Goal: Information Seeking & Learning: Understand process/instructions

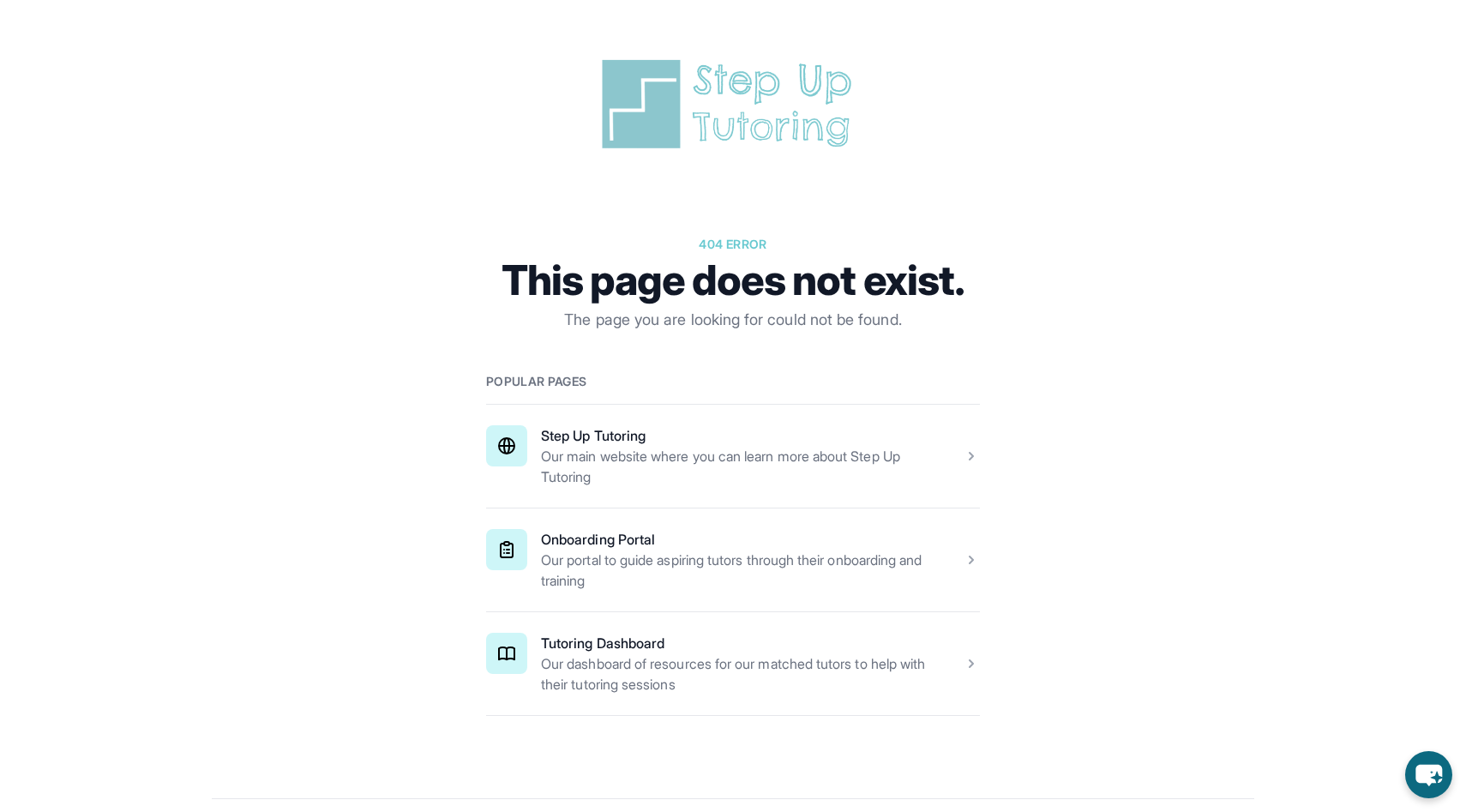
click at [641, 663] on span at bounding box center [733, 663] width 494 height 103
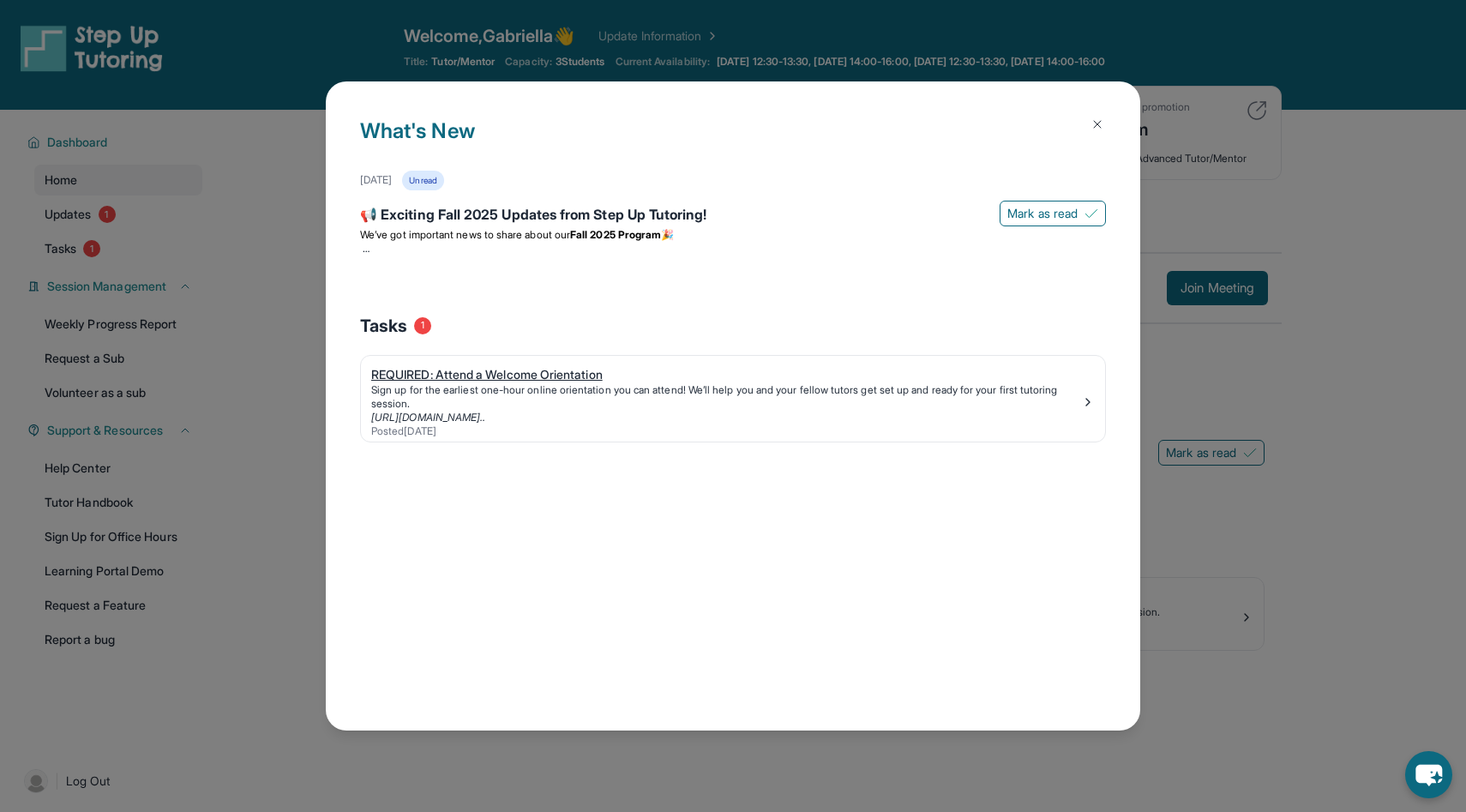
click at [594, 373] on div "REQUIRED: Attend a Welcome Orientation" at bounding box center [726, 374] width 710 height 17
click at [1107, 115] on button at bounding box center [1098, 124] width 34 height 34
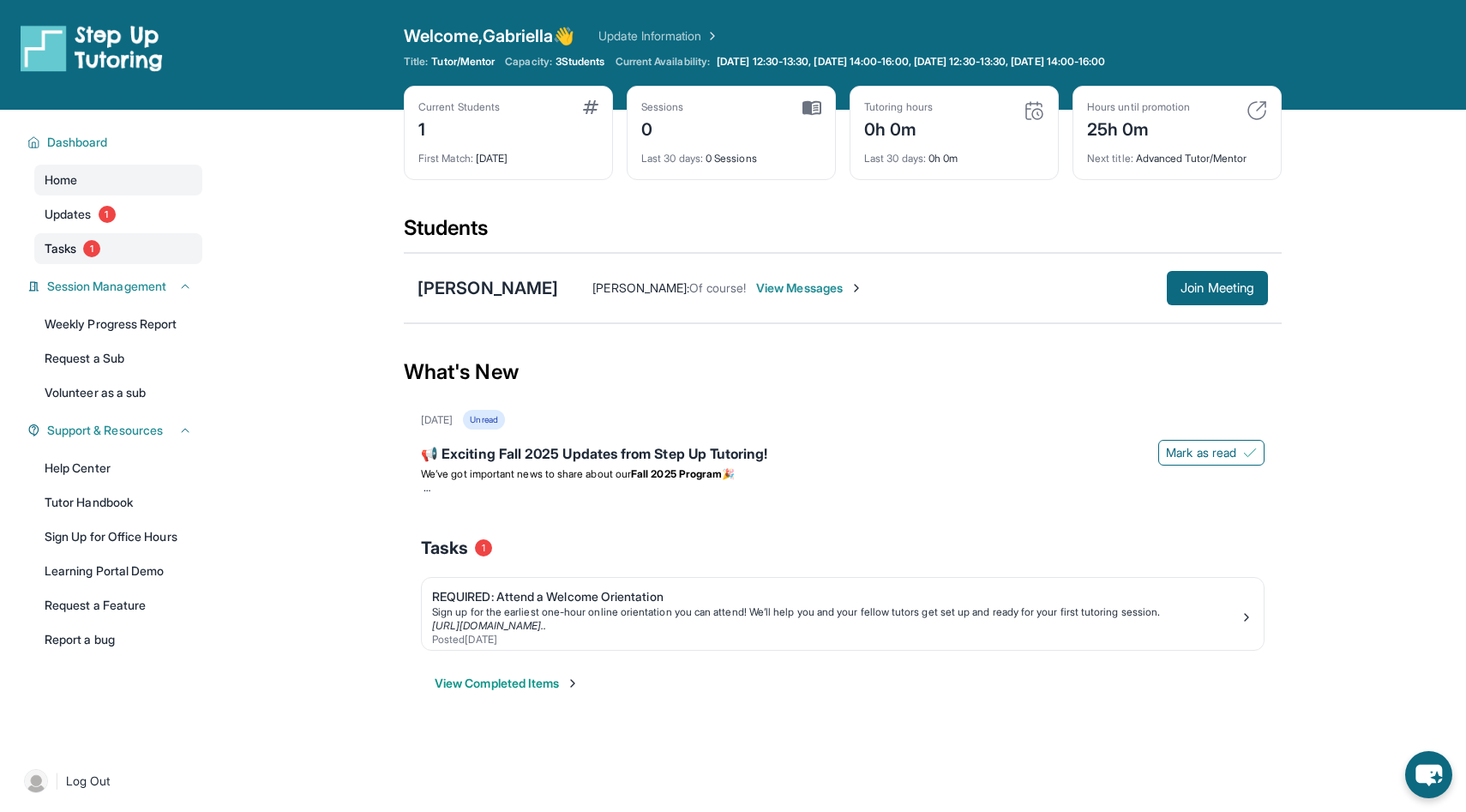
click at [85, 242] on link "Tasks 1" at bounding box center [118, 248] width 168 height 30
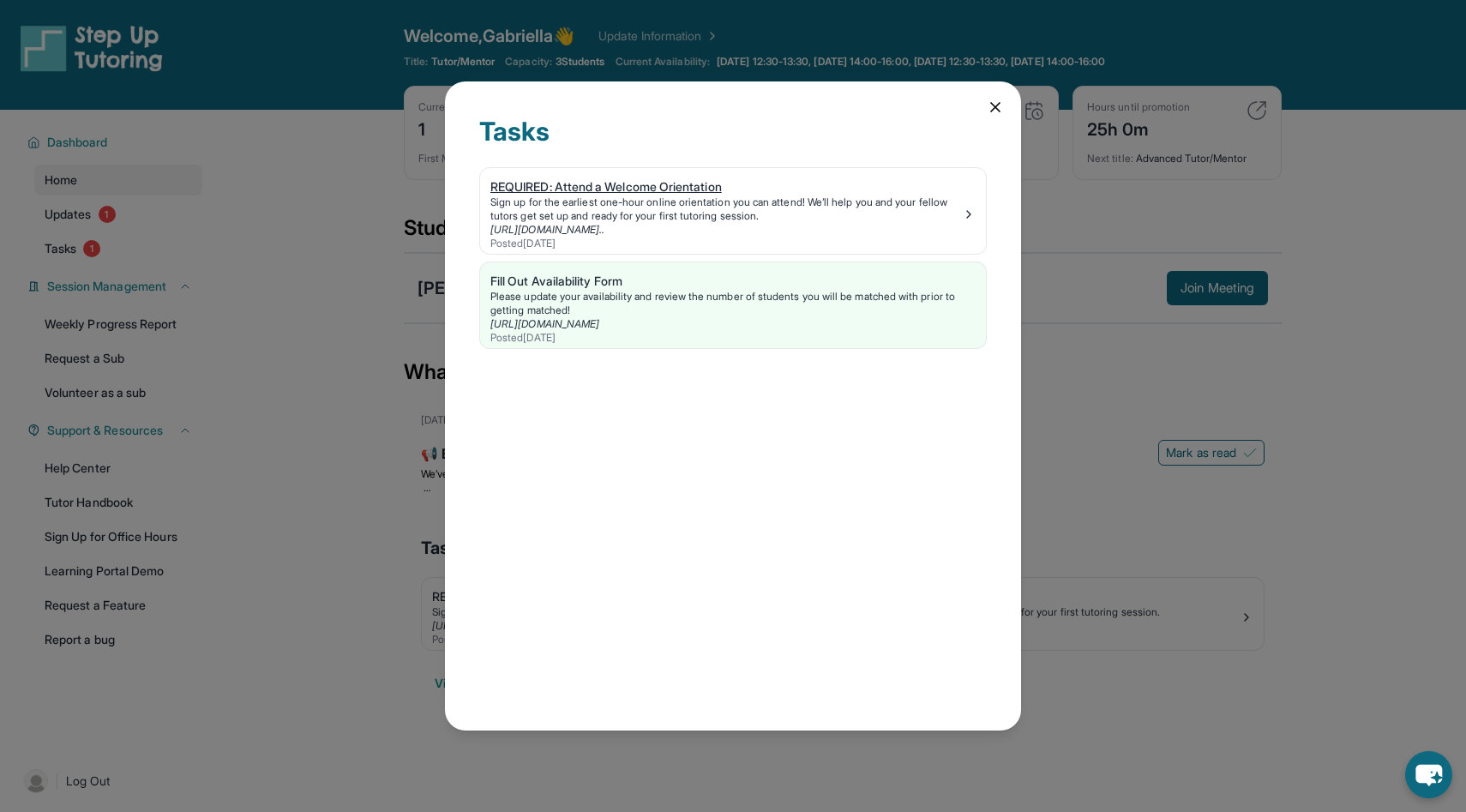
click at [539, 213] on div "Sign up for the earliest one-hour online orientation you can attend! We’ll help…" at bounding box center [726, 209] width 472 height 28
click at [1000, 107] on icon at bounding box center [995, 107] width 17 height 17
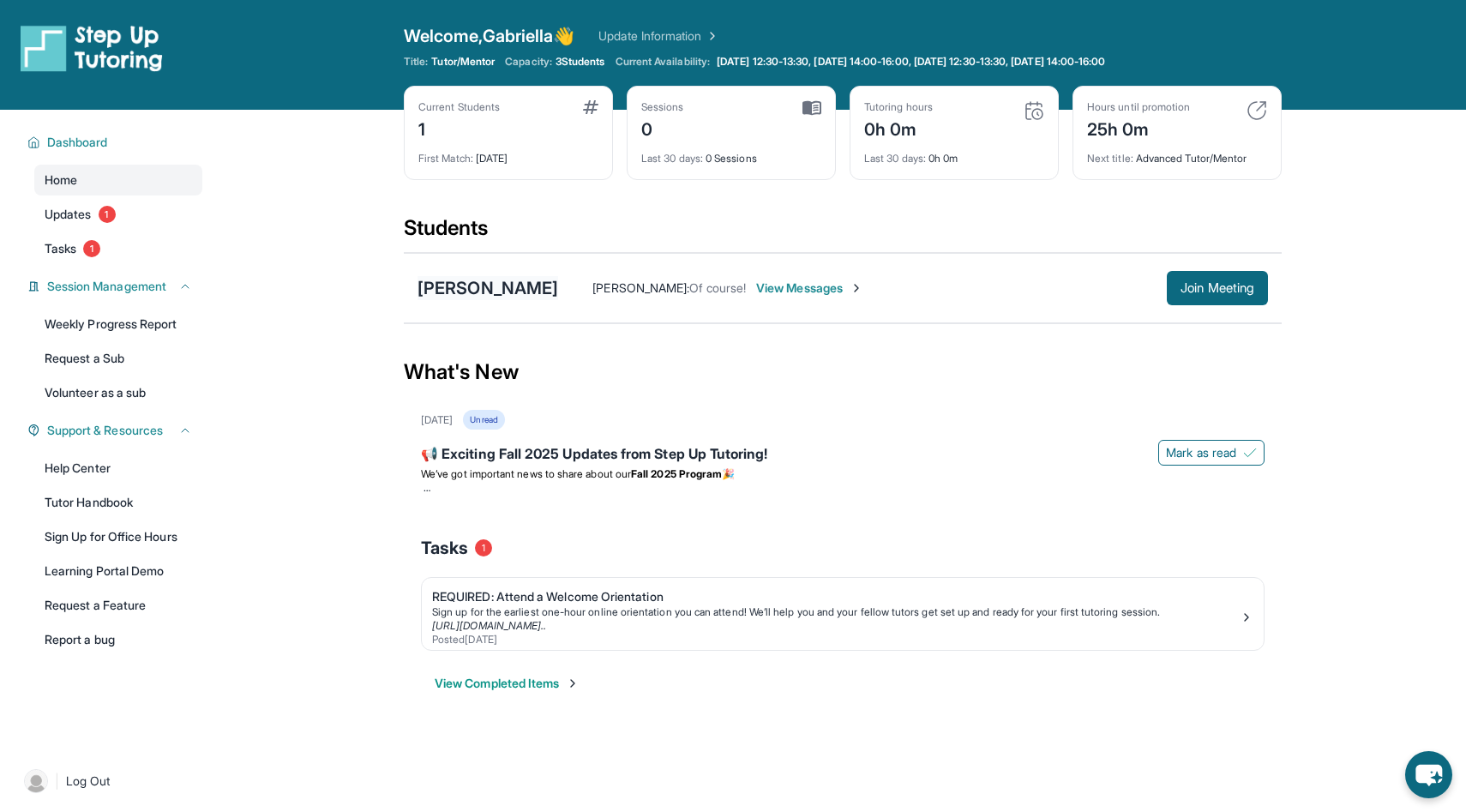
click at [495, 286] on div "[PERSON_NAME]" at bounding box center [487, 287] width 141 height 24
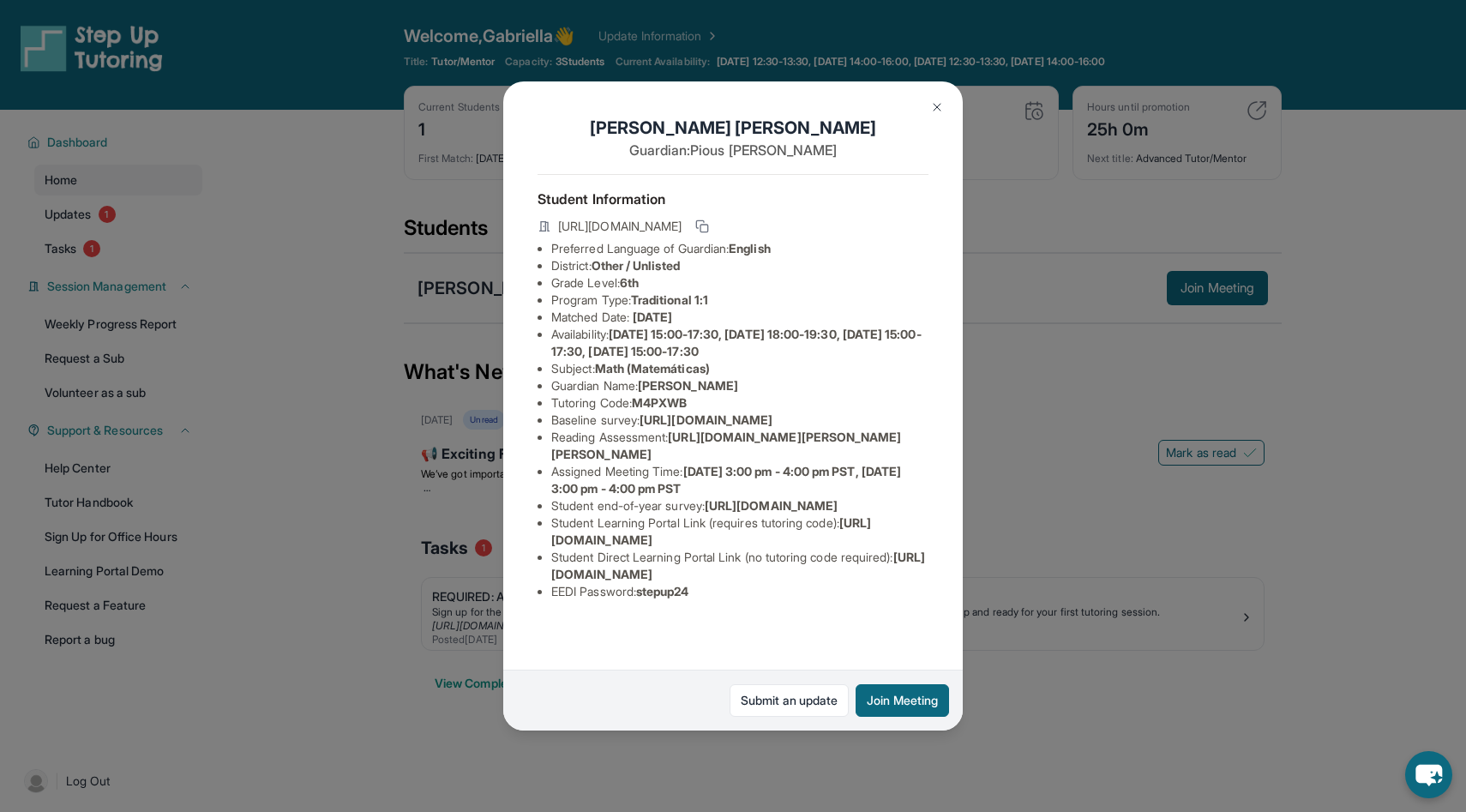
scroll to position [89, 0]
click at [639, 413] on span "[URL][DOMAIN_NAME]" at bounding box center [706, 420] width 133 height 14
click at [613, 497] on li "Student end-of-year survey : [URL][DOMAIN_NAME]" at bounding box center [740, 505] width 377 height 17
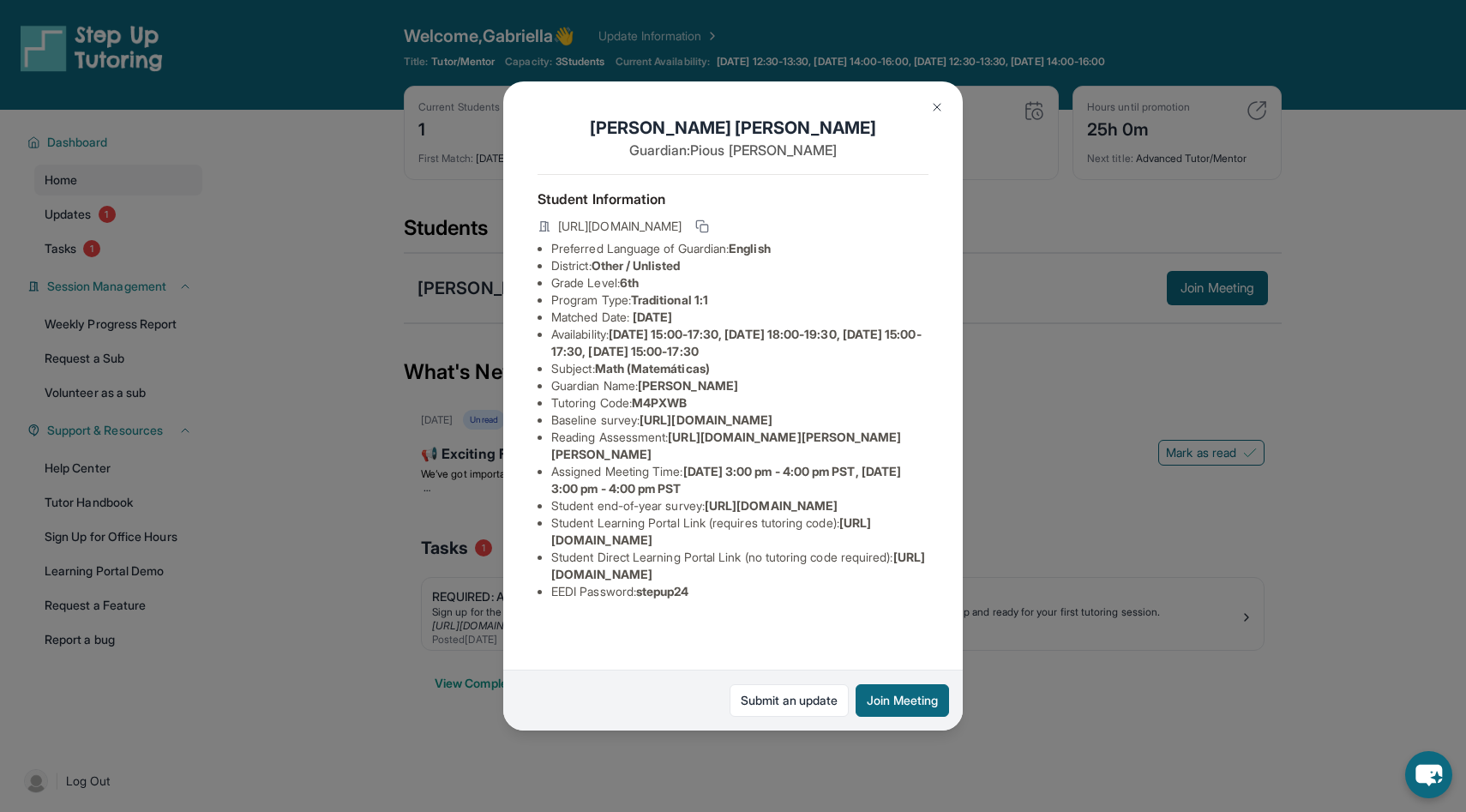
click at [932, 102] on img at bounding box center [937, 107] width 13 height 13
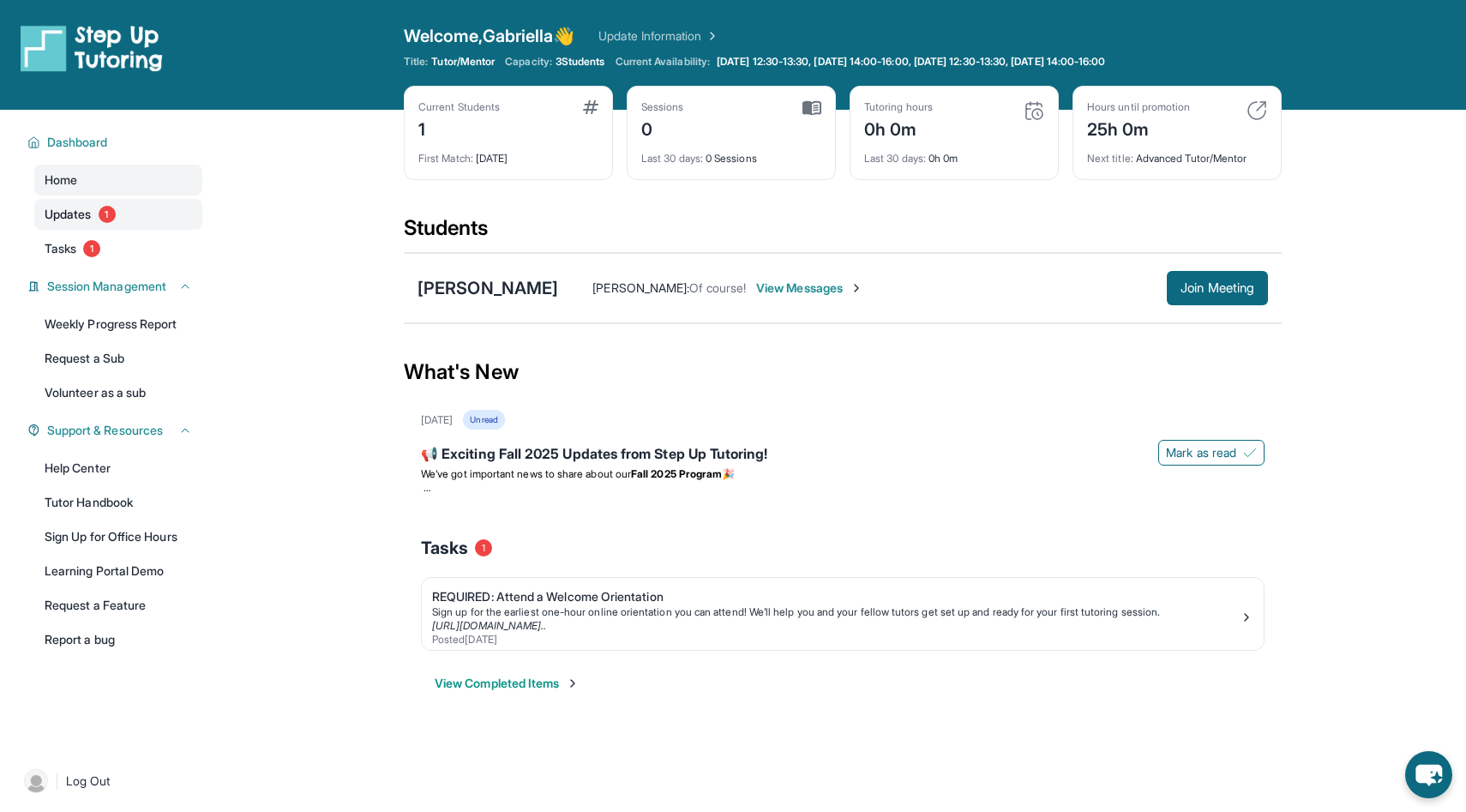
click at [78, 216] on span "Updates" at bounding box center [68, 214] width 47 height 17
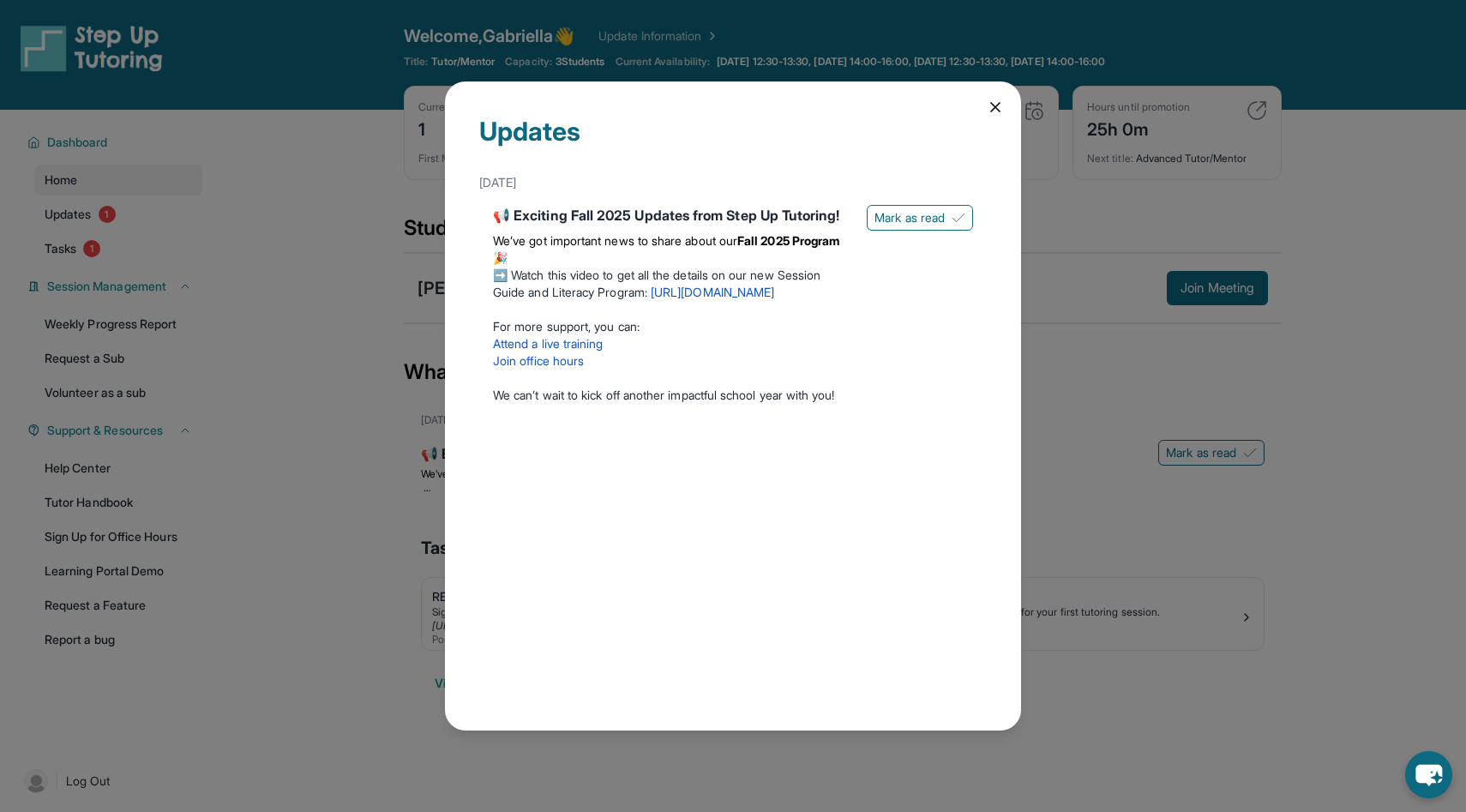
click at [990, 115] on icon at bounding box center [995, 107] width 17 height 17
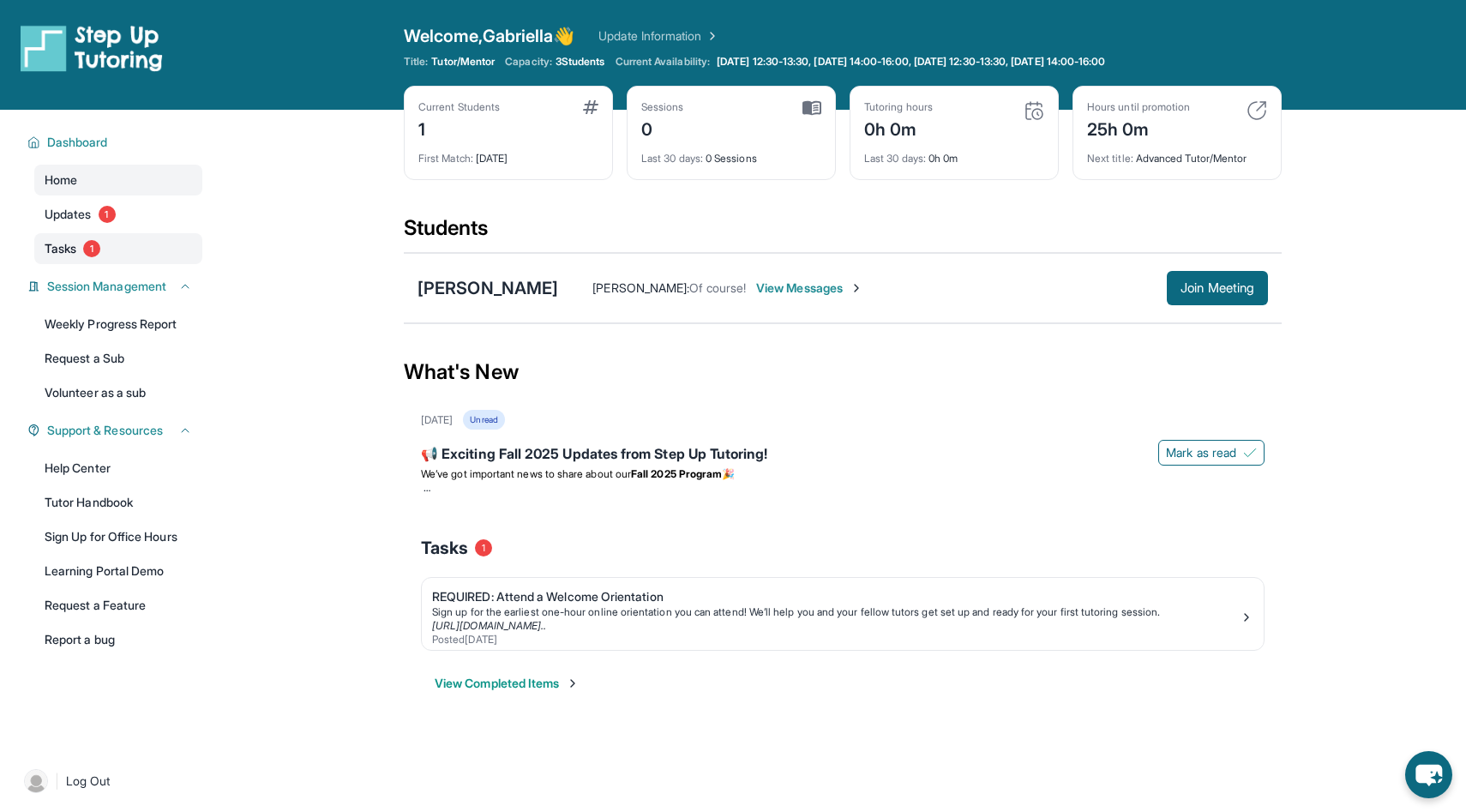
click at [84, 248] on link "Tasks 1" at bounding box center [118, 248] width 168 height 30
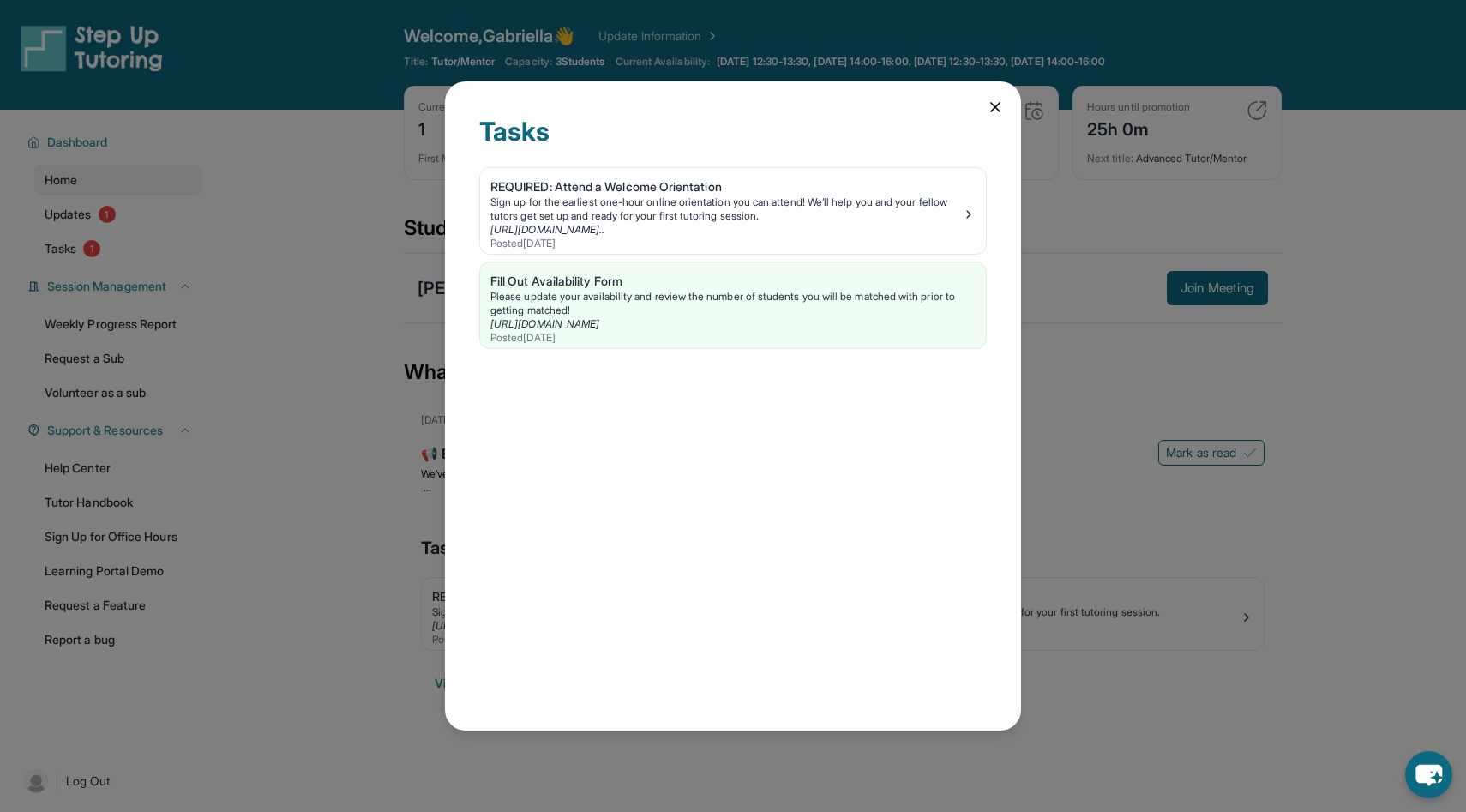
click at [988, 84] on div "Tasks REQUIRED: Attend a Welcome Orientation Sign up for the earliest one-hour …" at bounding box center [733, 406] width 576 height 650
click at [988, 91] on div "Tasks REQUIRED: Attend a Welcome Orientation Sign up for the earliest one-hour …" at bounding box center [733, 406] width 576 height 650
click at [988, 99] on icon at bounding box center [995, 107] width 17 height 17
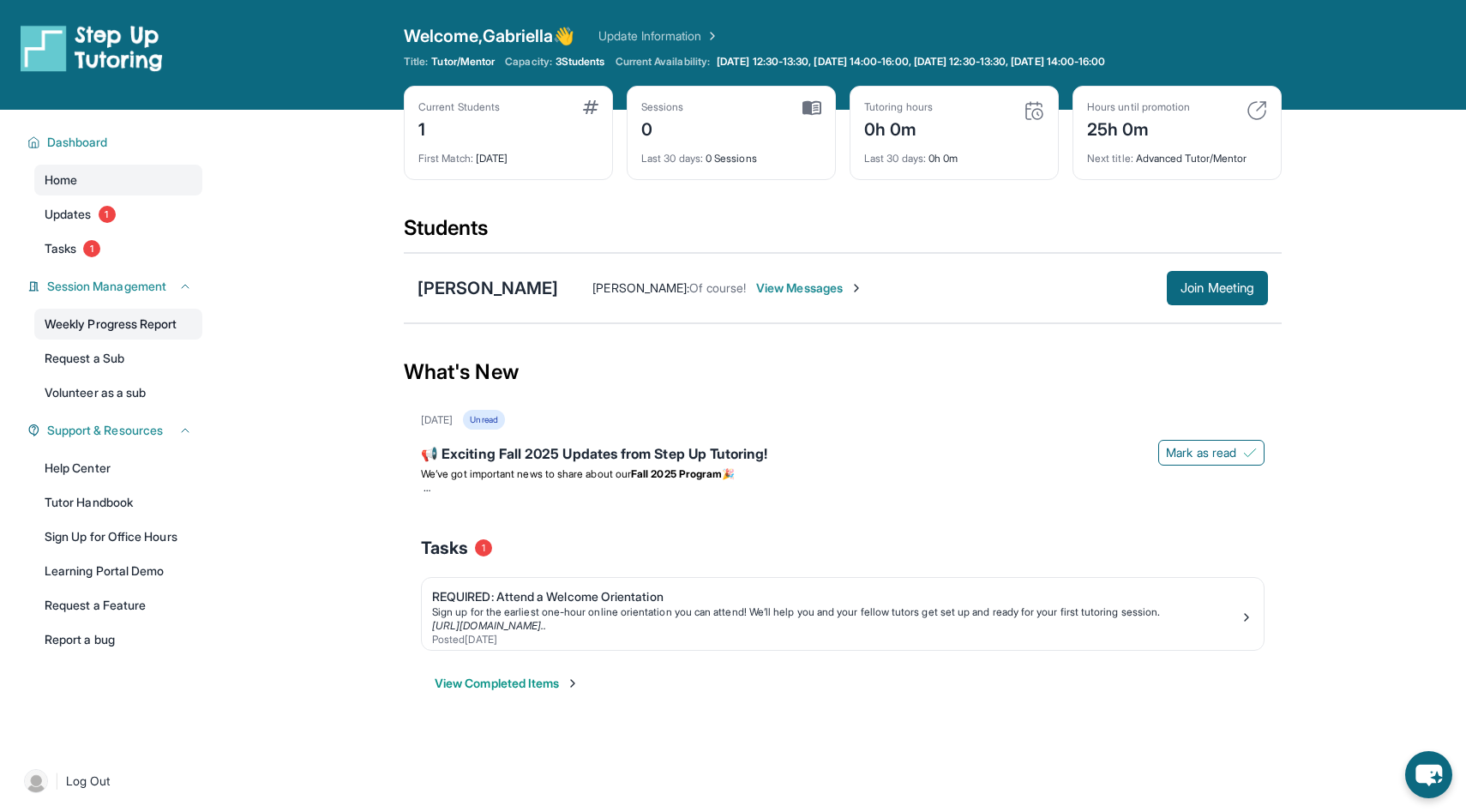
click at [173, 338] on link "Weekly Progress Report" at bounding box center [118, 324] width 168 height 30
click at [84, 510] on link "Tutor Handbook" at bounding box center [118, 502] width 168 height 30
click at [113, 558] on link "Learning Portal Demo" at bounding box center [118, 571] width 168 height 30
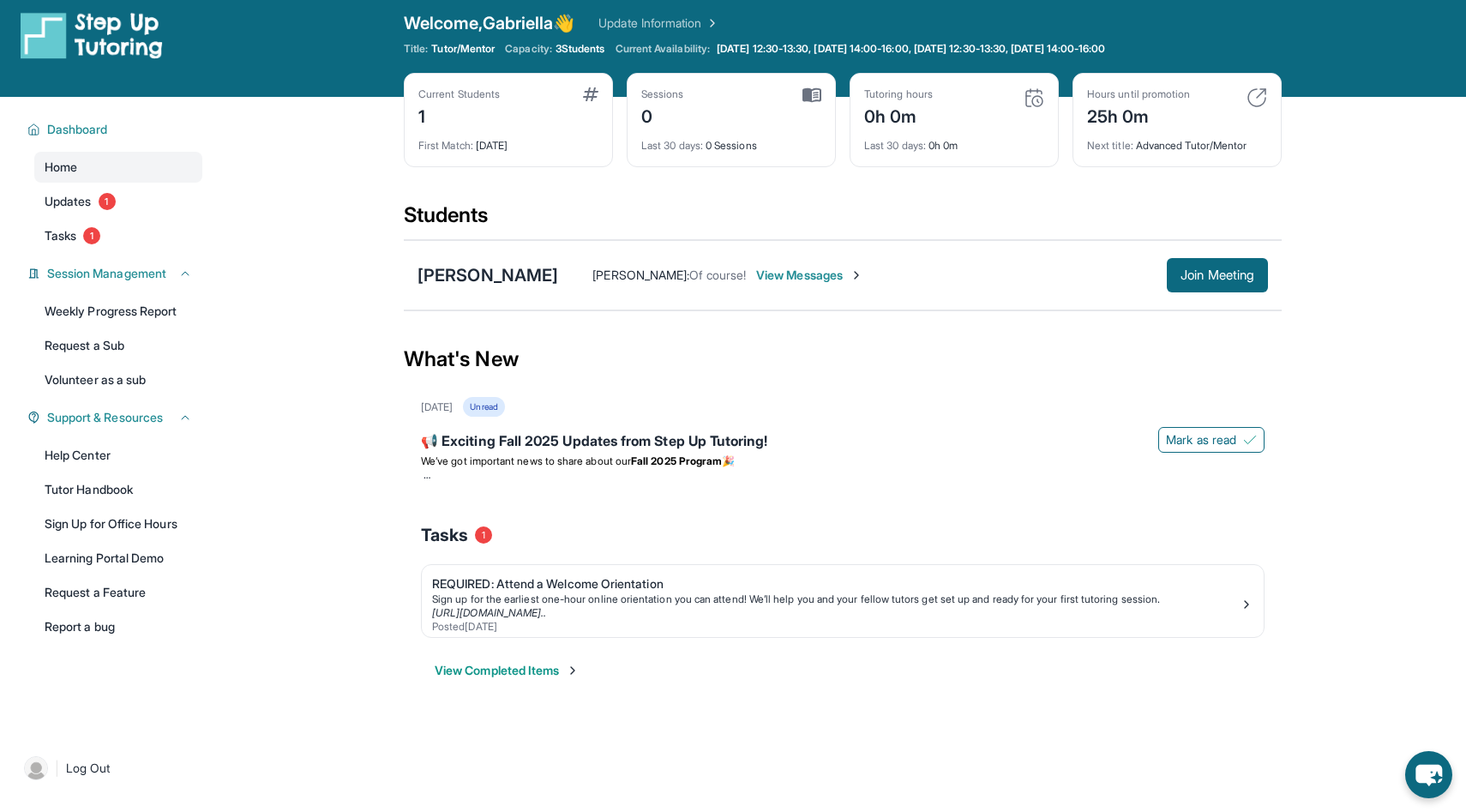
scroll to position [0, 0]
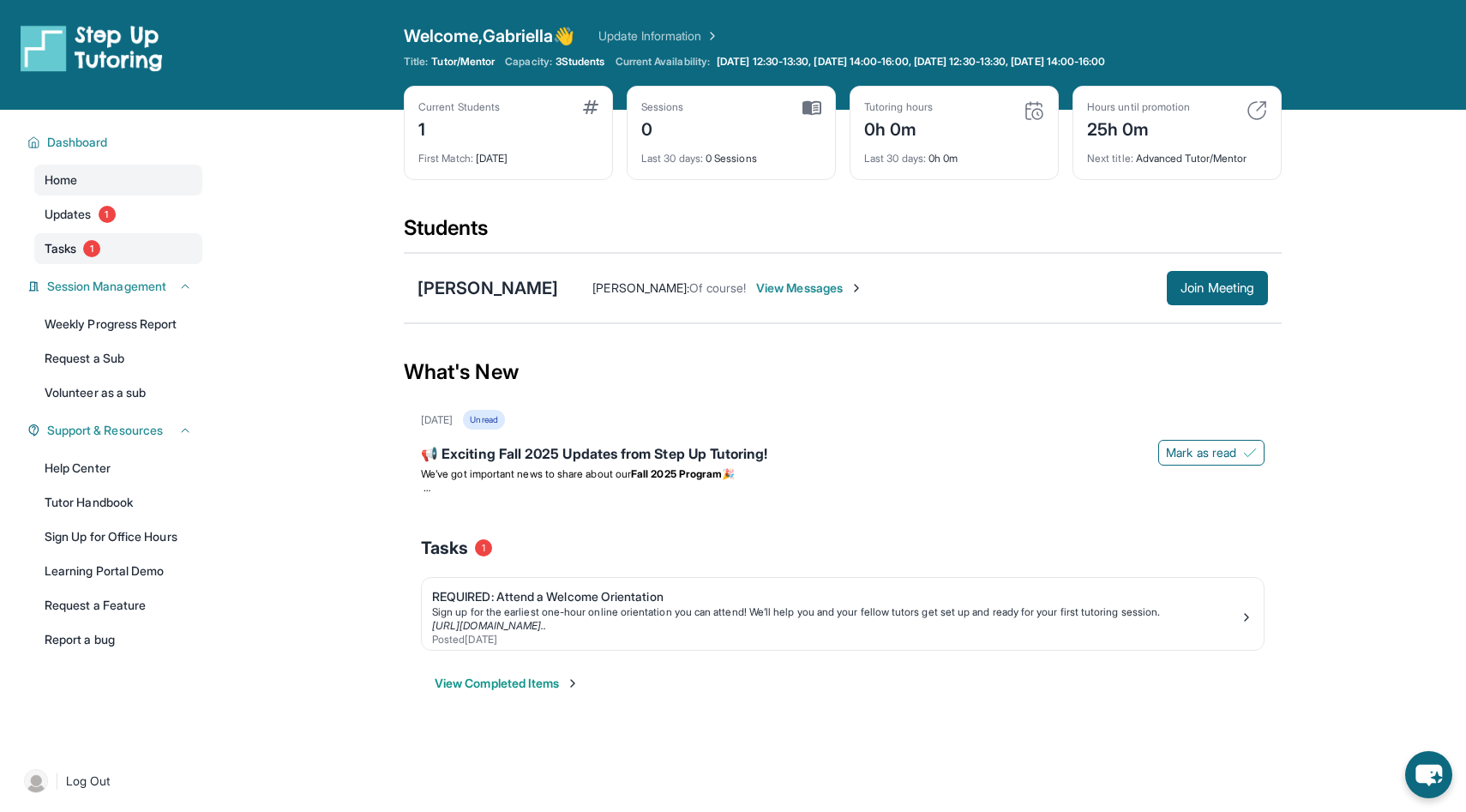
click at [86, 250] on span "1" at bounding box center [91, 248] width 17 height 17
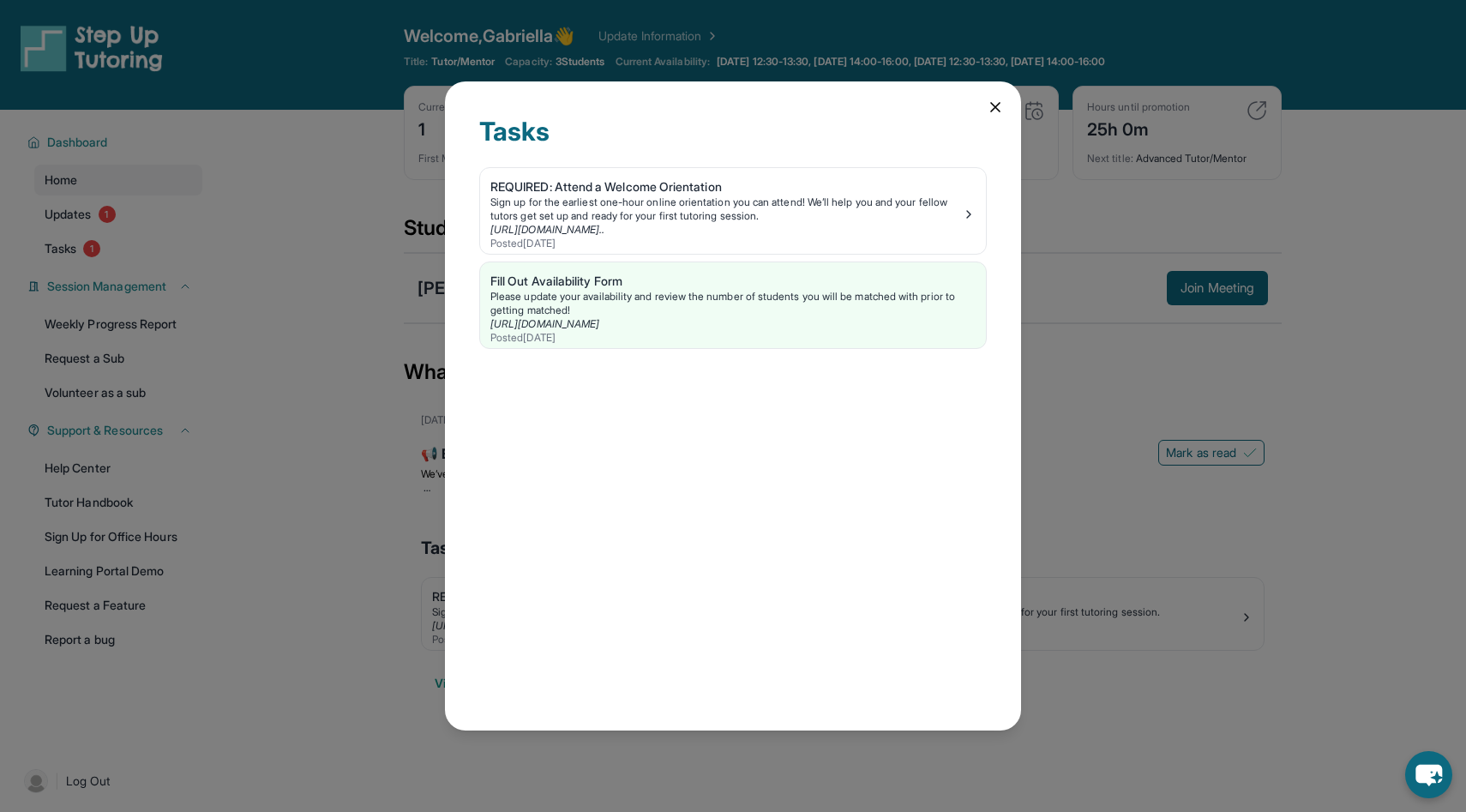
click at [364, 285] on div "Tasks REQUIRED: Attend a Welcome Orientation Sign up for the earliest one-hour …" at bounding box center [733, 406] width 1466 height 812
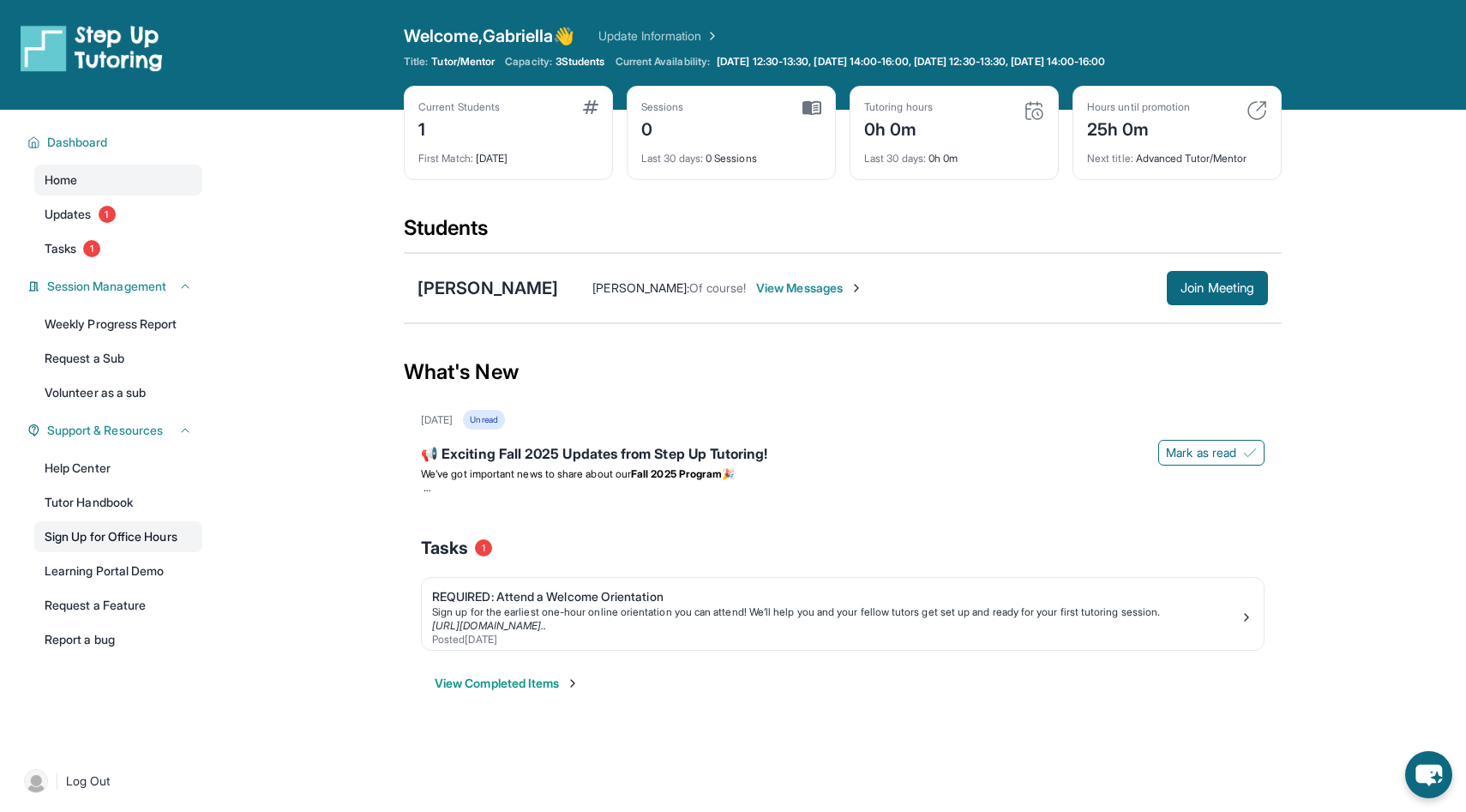
click at [127, 540] on link "Sign Up for Office Hours" at bounding box center [118, 536] width 168 height 30
click at [611, 454] on div "📢 Exciting Fall 2025 Updates from Step Up Tutoring!" at bounding box center [843, 455] width 844 height 24
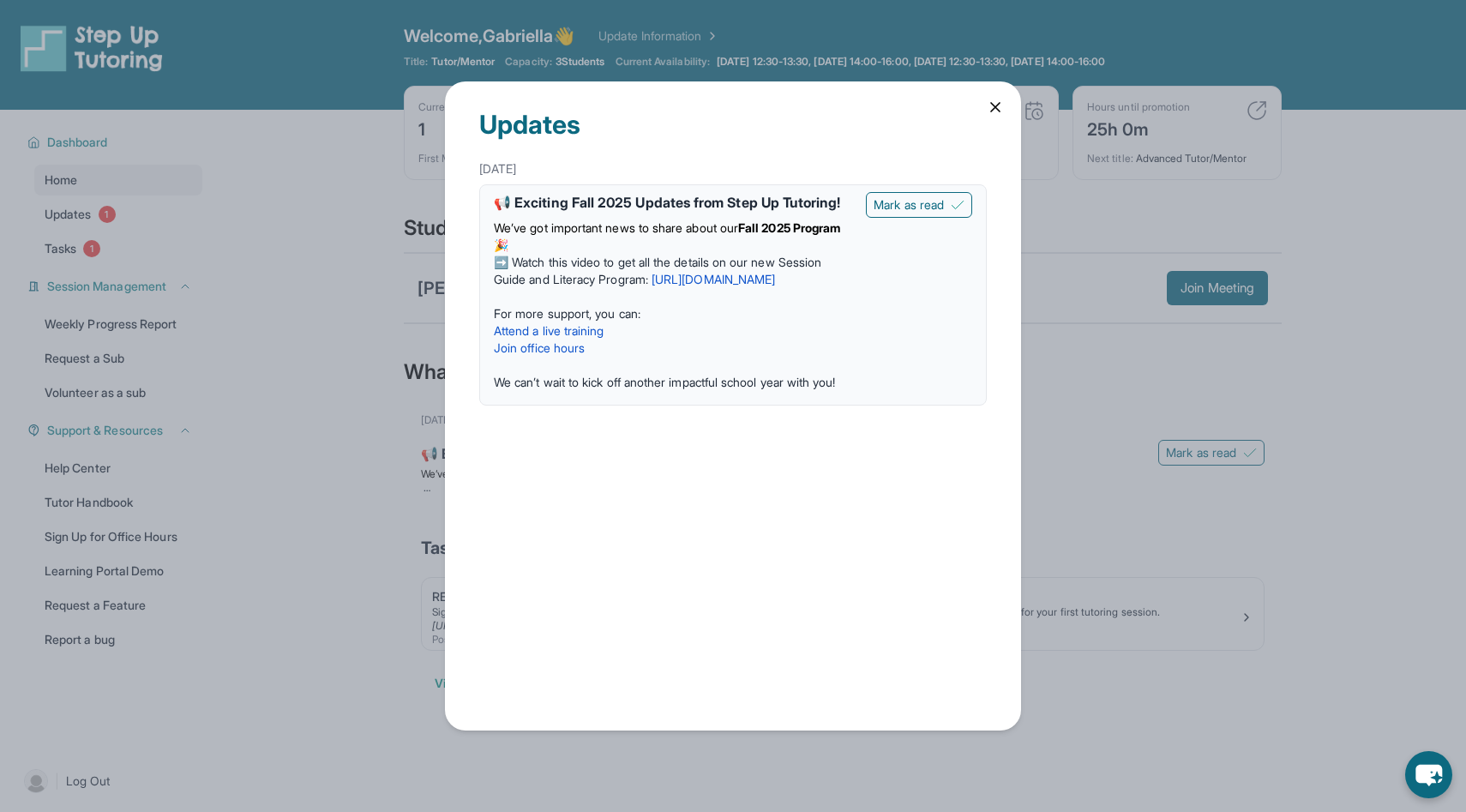
click at [759, 287] on p "➡️ Watch this video to get all the details on our new Session Guide and Literac…" at bounding box center [673, 270] width 358 height 34
click at [758, 284] on link "[URL][DOMAIN_NAME]" at bounding box center [714, 279] width 124 height 14
click at [990, 112] on icon at bounding box center [995, 107] width 17 height 17
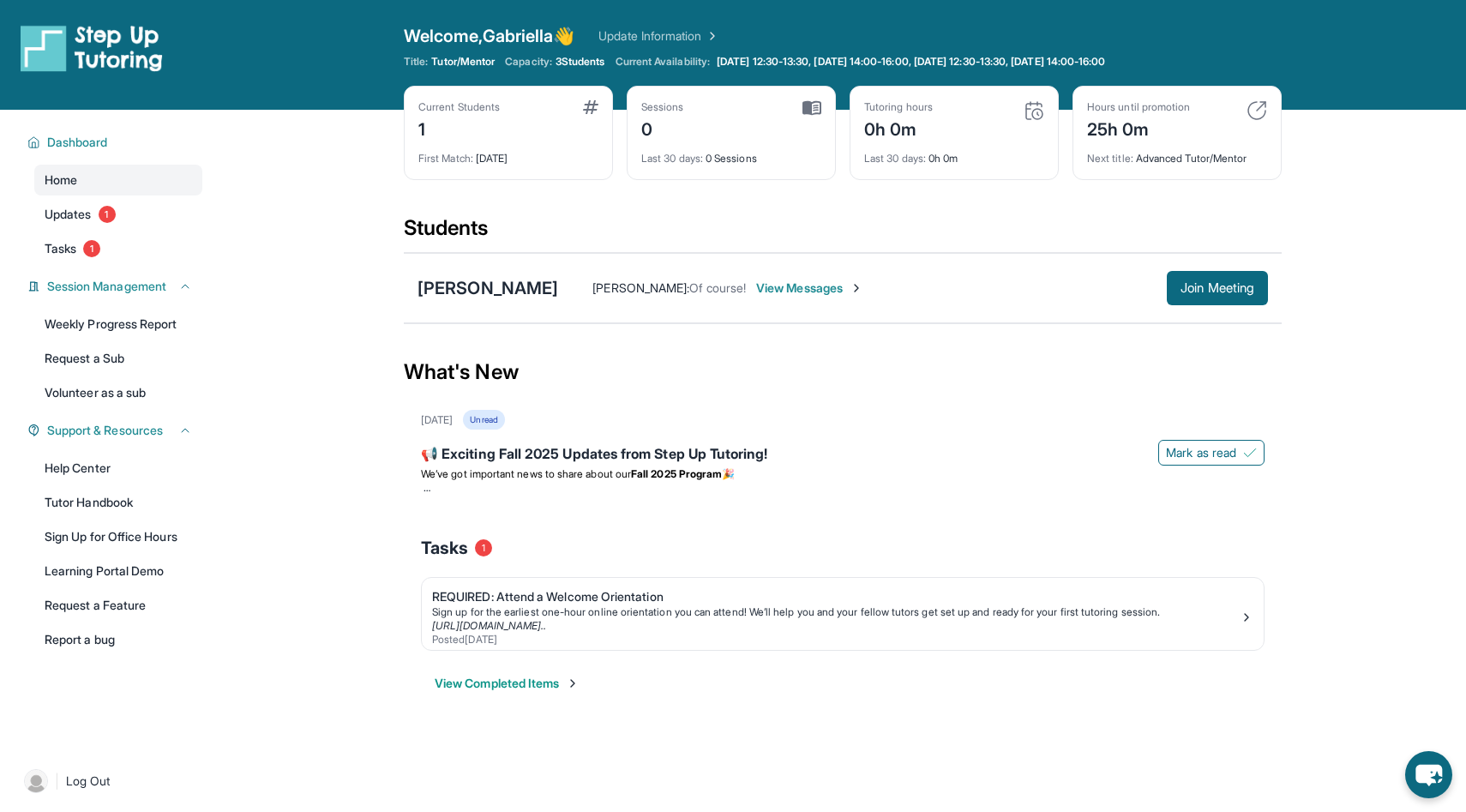
click at [1033, 106] on img at bounding box center [1033, 110] width 21 height 21
click at [1015, 115] on div "Tutoring hours 0h 0m" at bounding box center [954, 121] width 180 height 41
click at [106, 355] on link "Request a Sub" at bounding box center [118, 358] width 168 height 30
click at [131, 394] on link "Volunteer as a sub" at bounding box center [118, 392] width 168 height 30
click at [495, 682] on button "View Completed Items" at bounding box center [507, 683] width 145 height 17
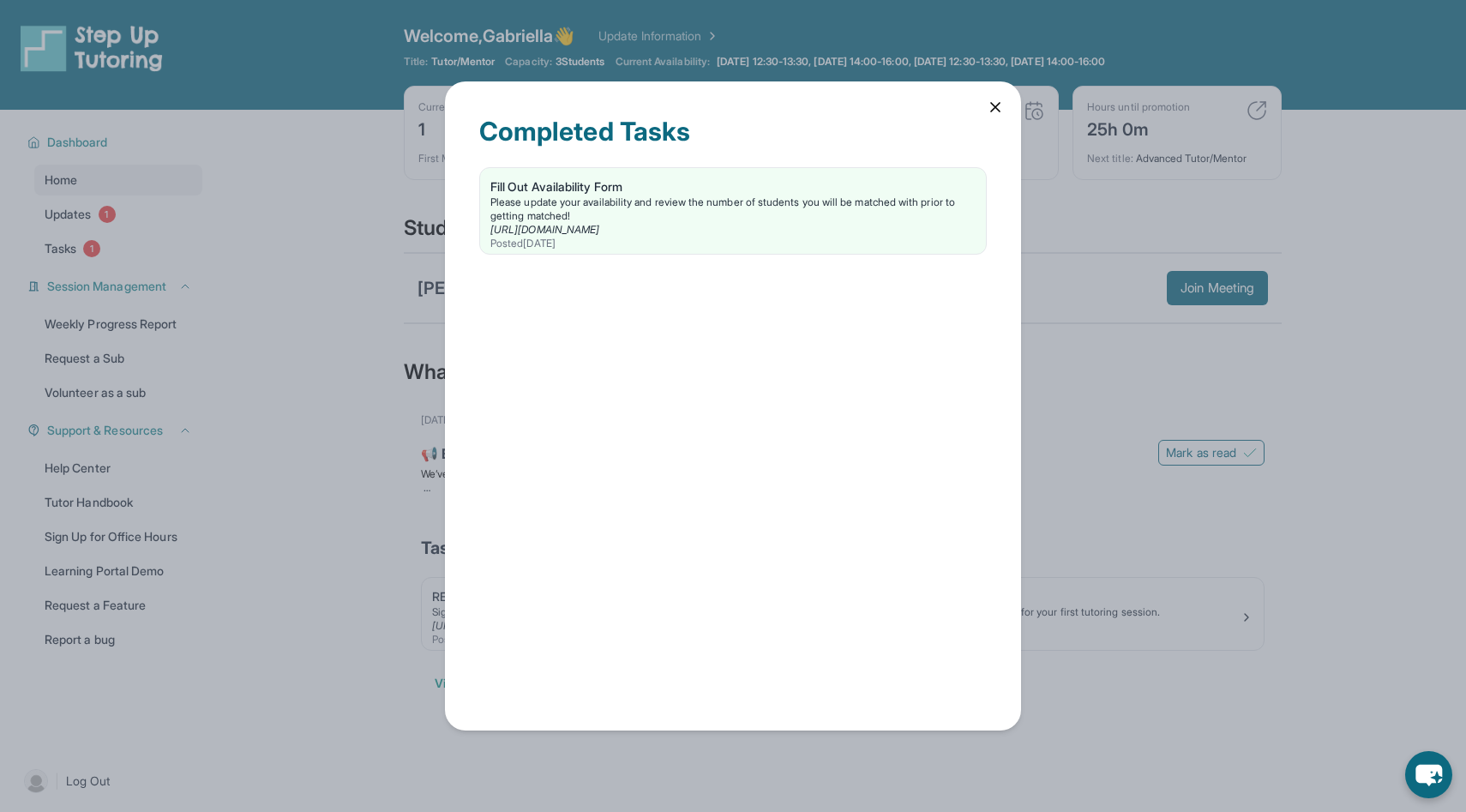
click at [325, 664] on div "Completed Tasks Fill Out Availability Form Please update your availability and …" at bounding box center [733, 406] width 1466 height 812
click at [990, 106] on icon at bounding box center [995, 107] width 17 height 17
